Goal: Task Accomplishment & Management: Use online tool/utility

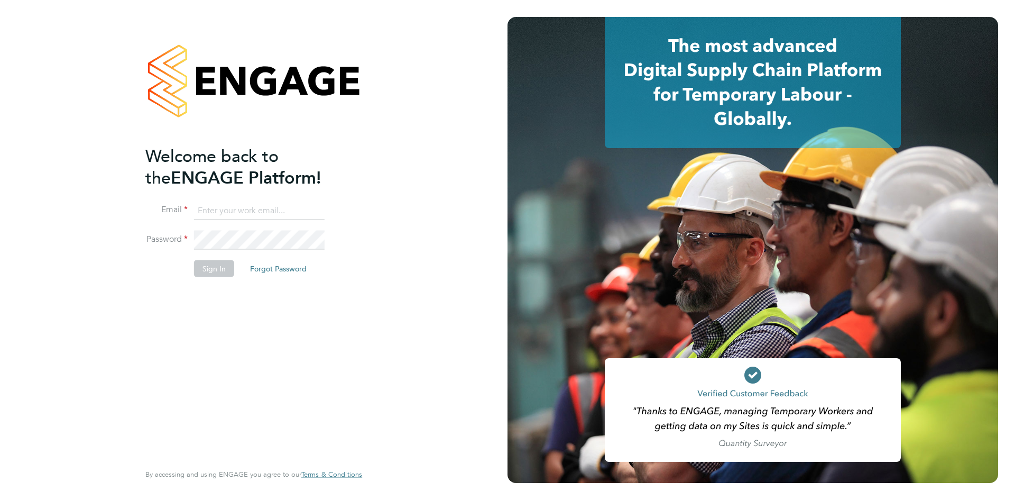
type input "lynne.andrews@randstad.co.uk"
click at [222, 269] on button "Sign In" at bounding box center [214, 268] width 40 height 17
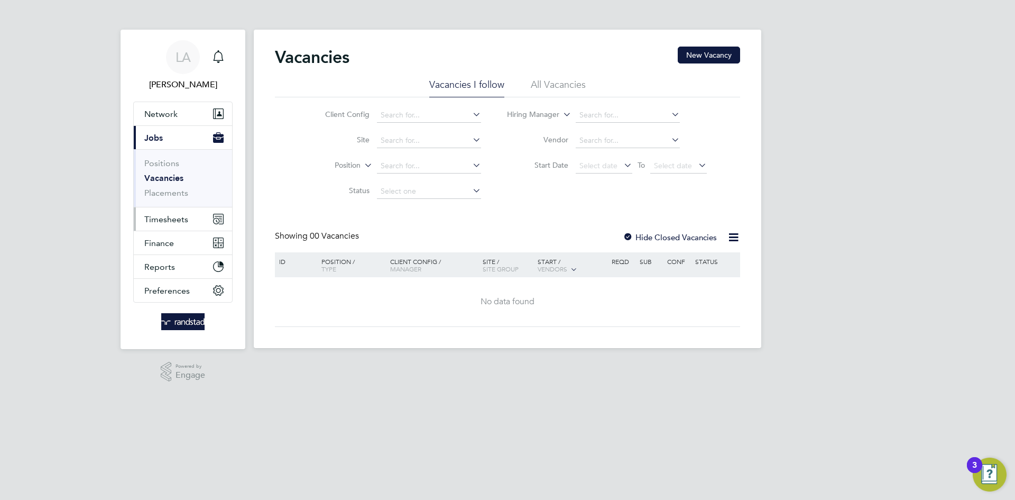
click at [164, 220] on span "Timesheets" at bounding box center [166, 219] width 44 height 10
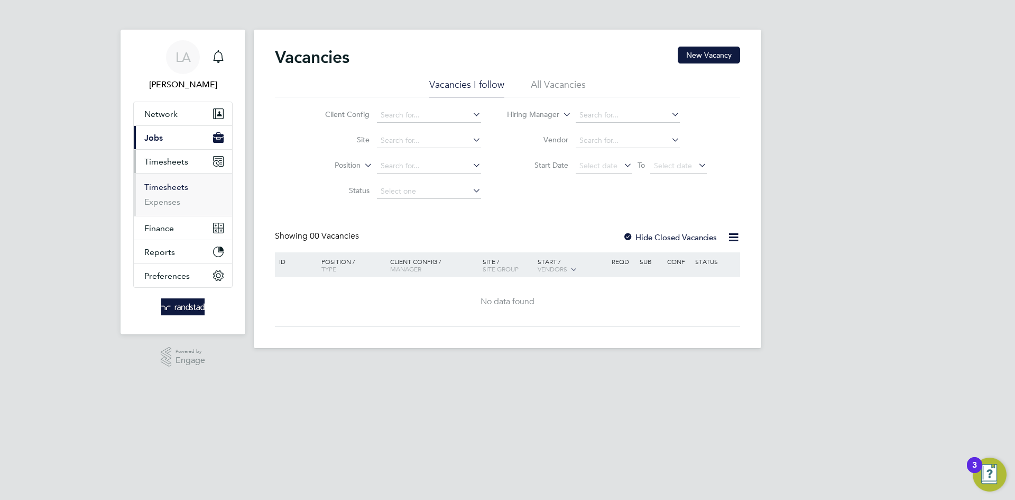
click at [172, 185] on link "Timesheets" at bounding box center [166, 187] width 44 height 10
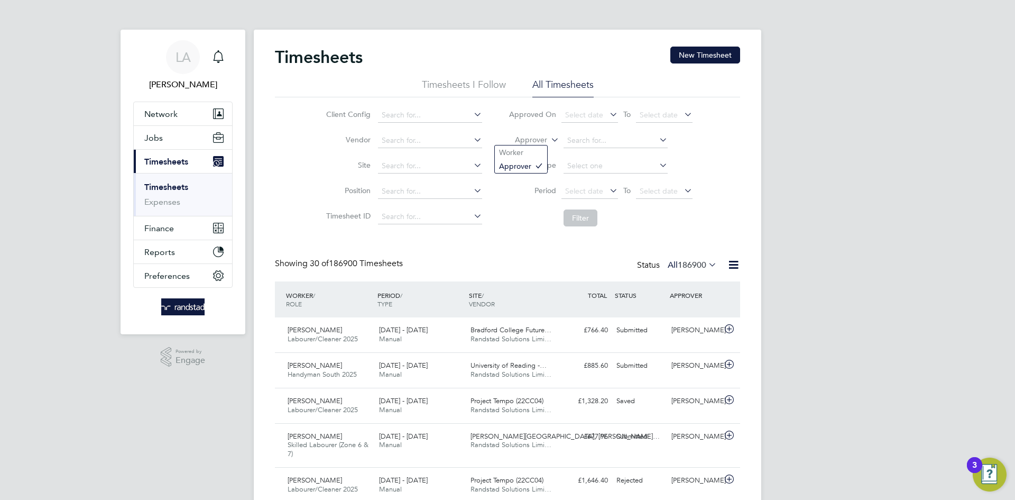
click at [539, 137] on label "Approver" at bounding box center [524, 140] width 48 height 11
click at [523, 157] on li "Worker" at bounding box center [521, 152] width 52 height 14
click at [590, 138] on input at bounding box center [616, 140] width 104 height 15
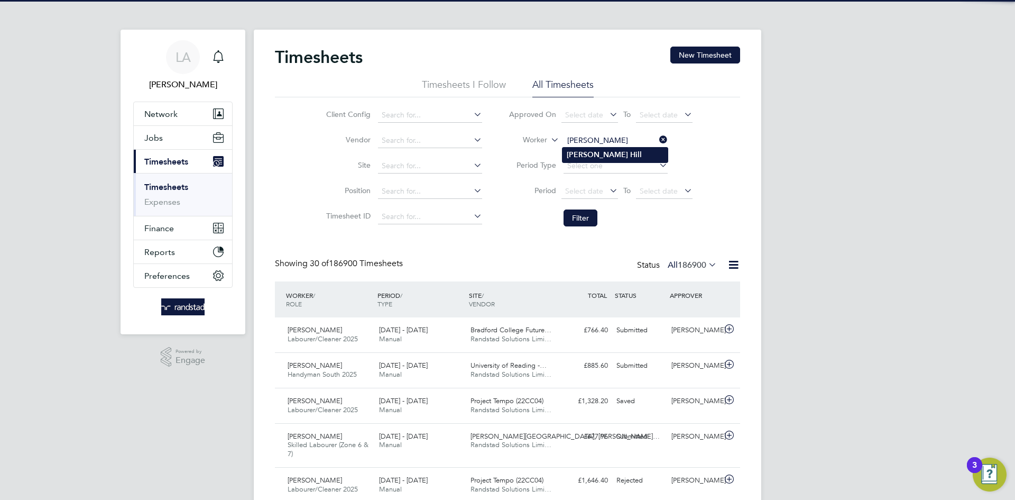
click at [615, 153] on li "[PERSON_NAME]" at bounding box center [615, 155] width 105 height 14
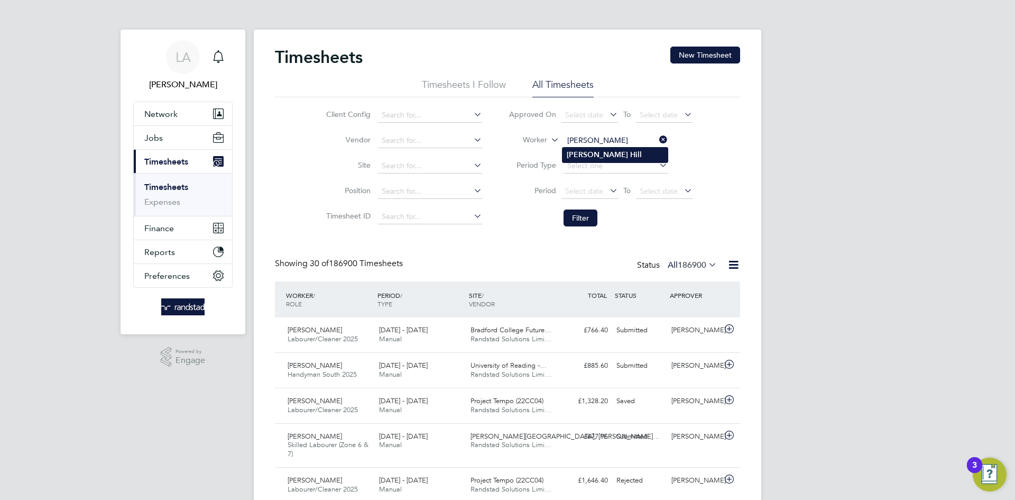
type input "[PERSON_NAME]"
click at [586, 214] on button "Filter" at bounding box center [581, 217] width 34 height 17
